Goal: Check status: Check status

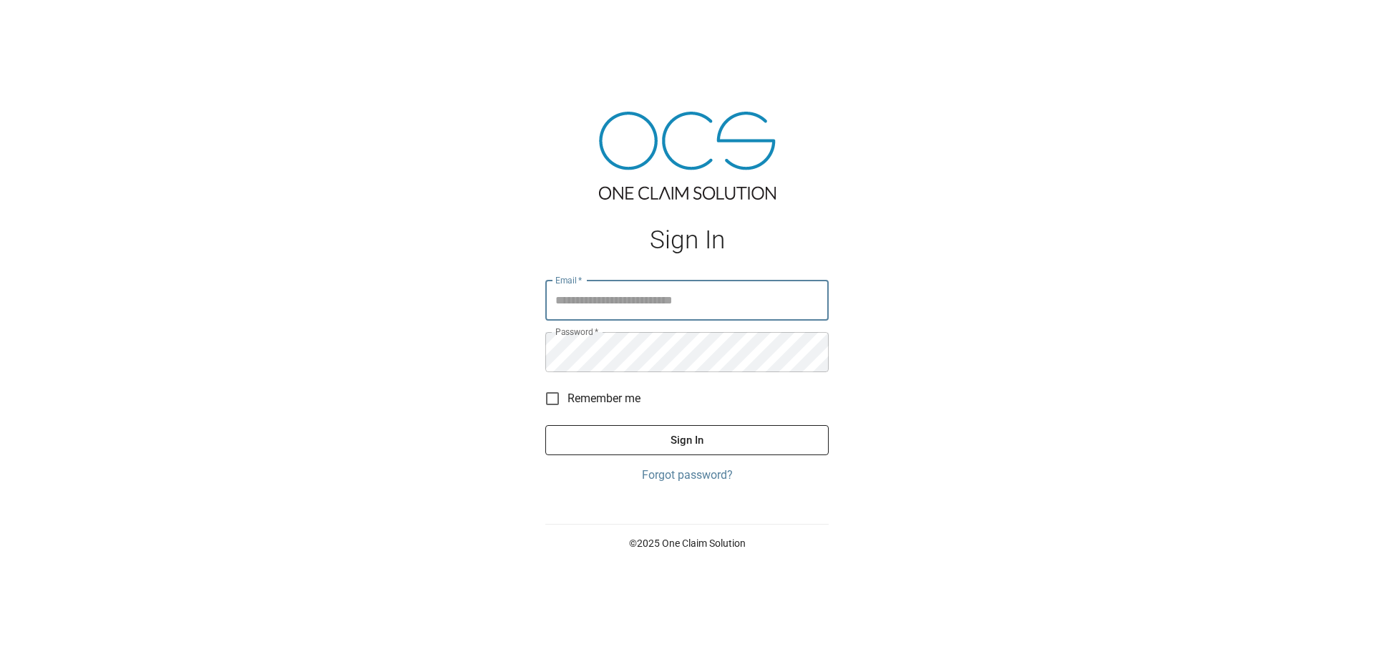
type input "**********"
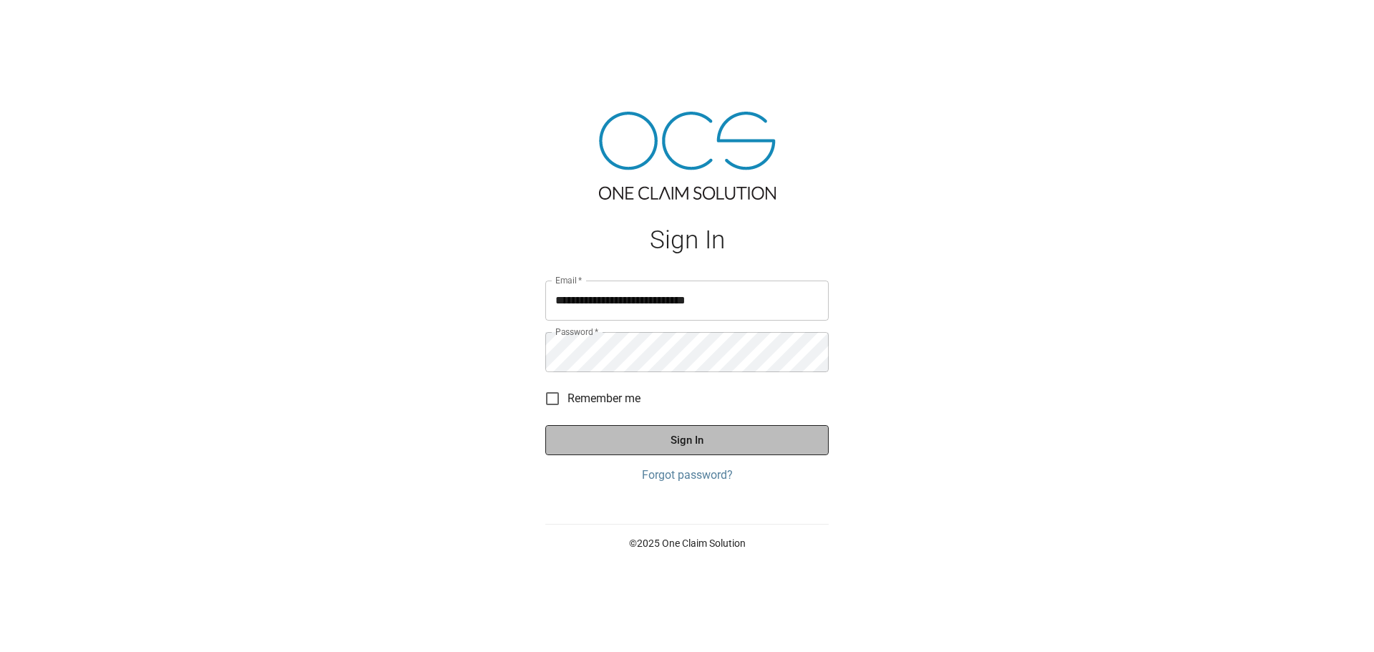
click at [640, 445] on button "Sign In" at bounding box center [687, 440] width 283 height 30
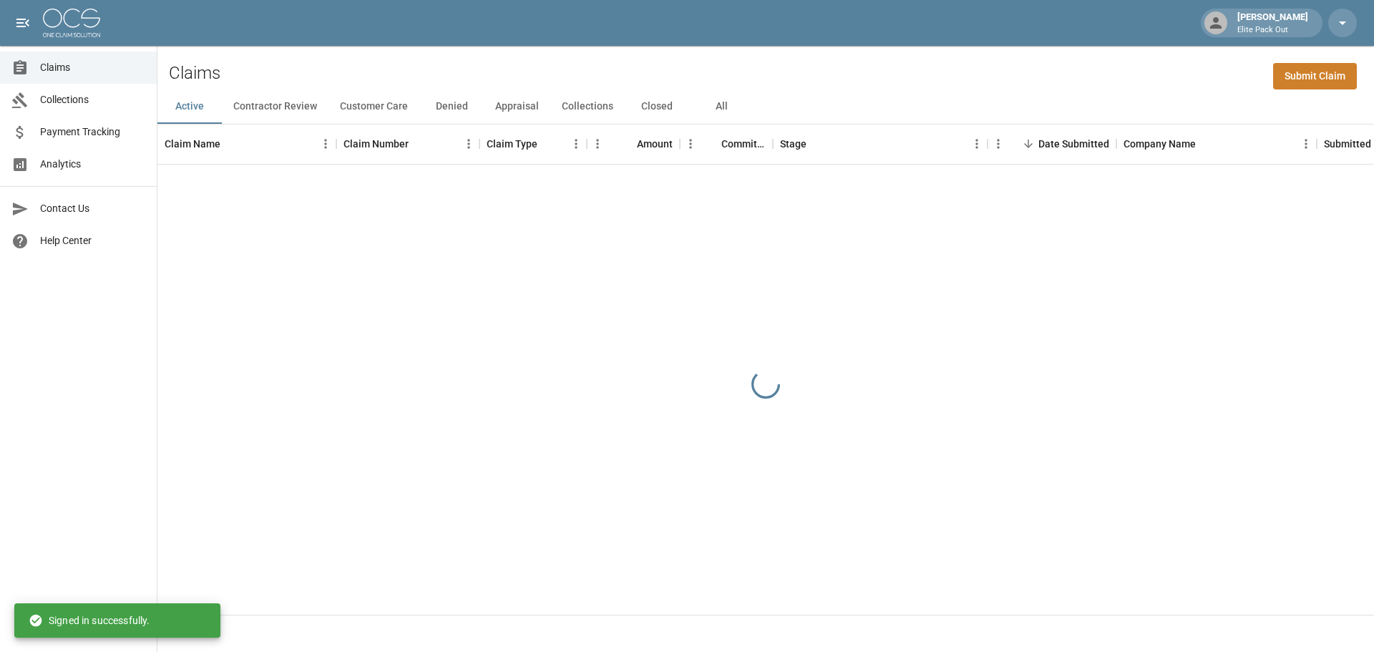
click at [108, 129] on span "Payment Tracking" at bounding box center [92, 132] width 105 height 15
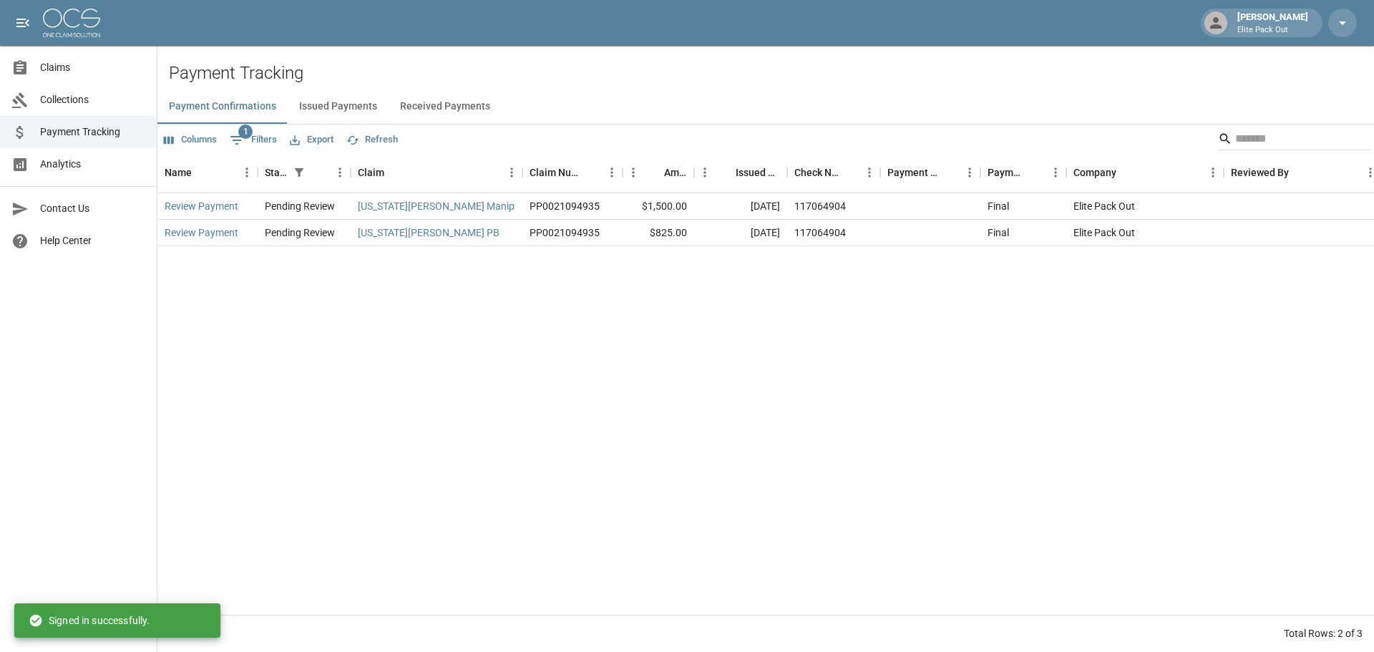
click at [448, 98] on button "Received Payments" at bounding box center [445, 106] width 113 height 34
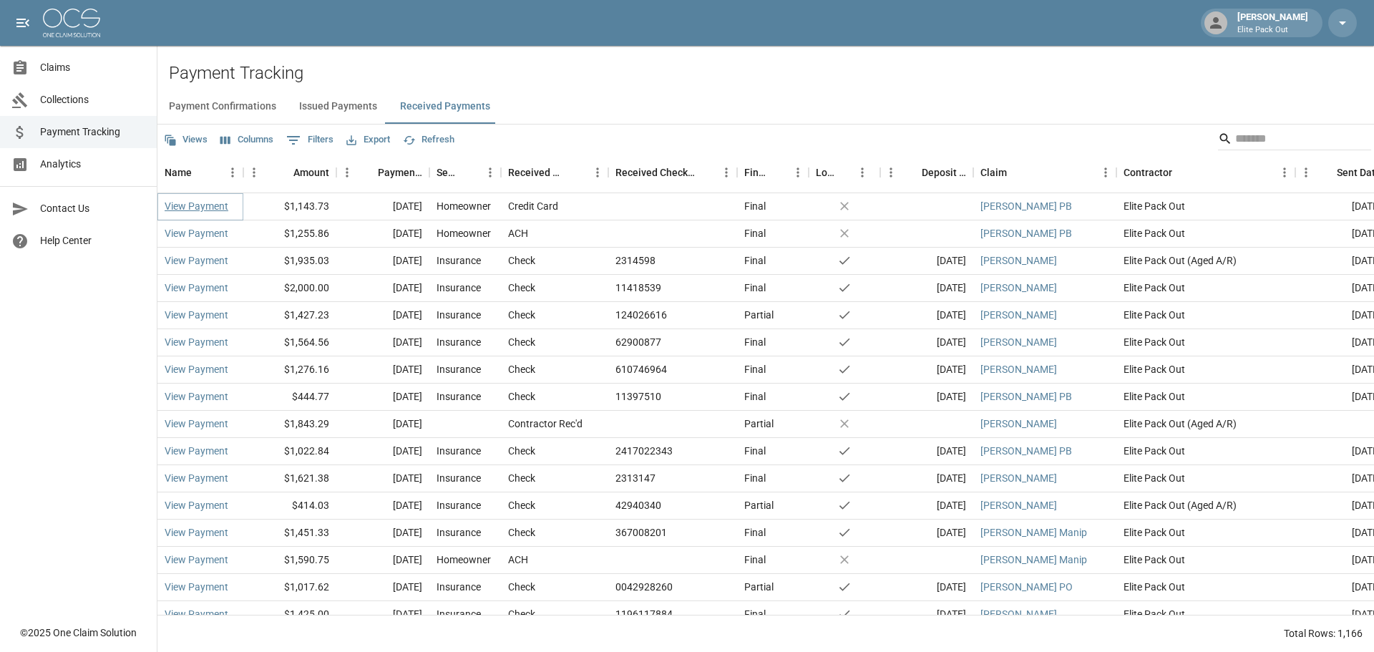
click at [191, 211] on link "View Payment" at bounding box center [197, 206] width 64 height 14
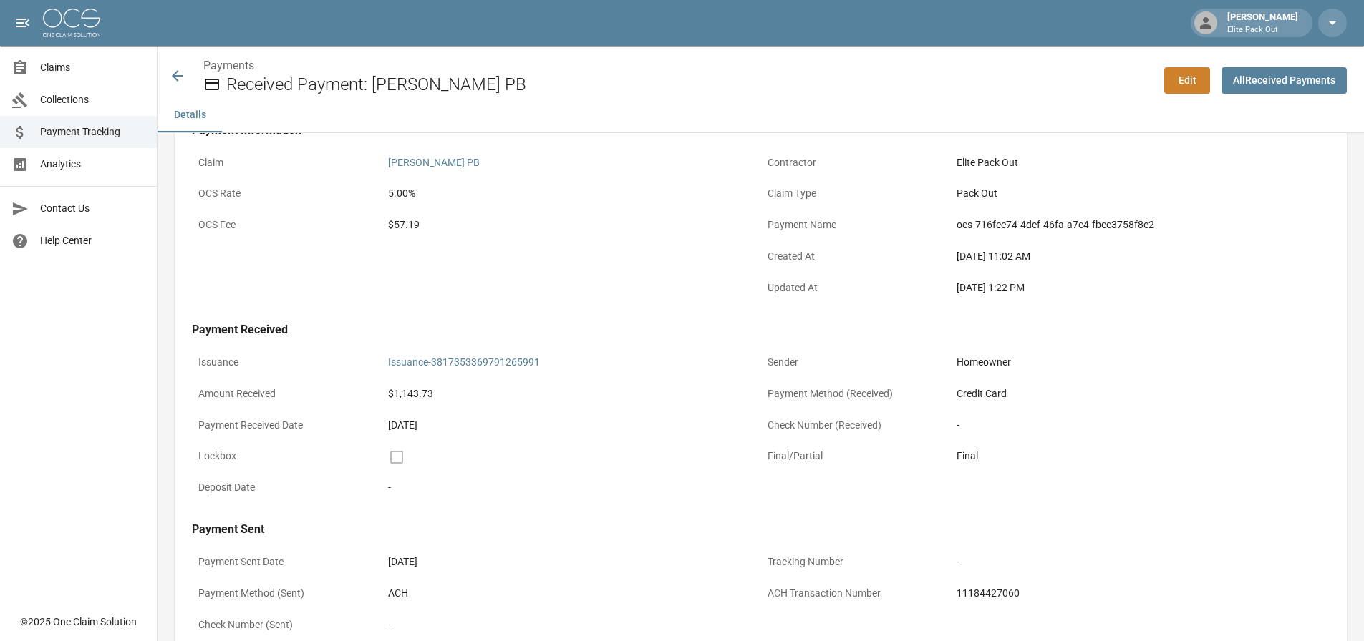
scroll to position [173, 0]
